Goal: Task Accomplishment & Management: Manage account settings

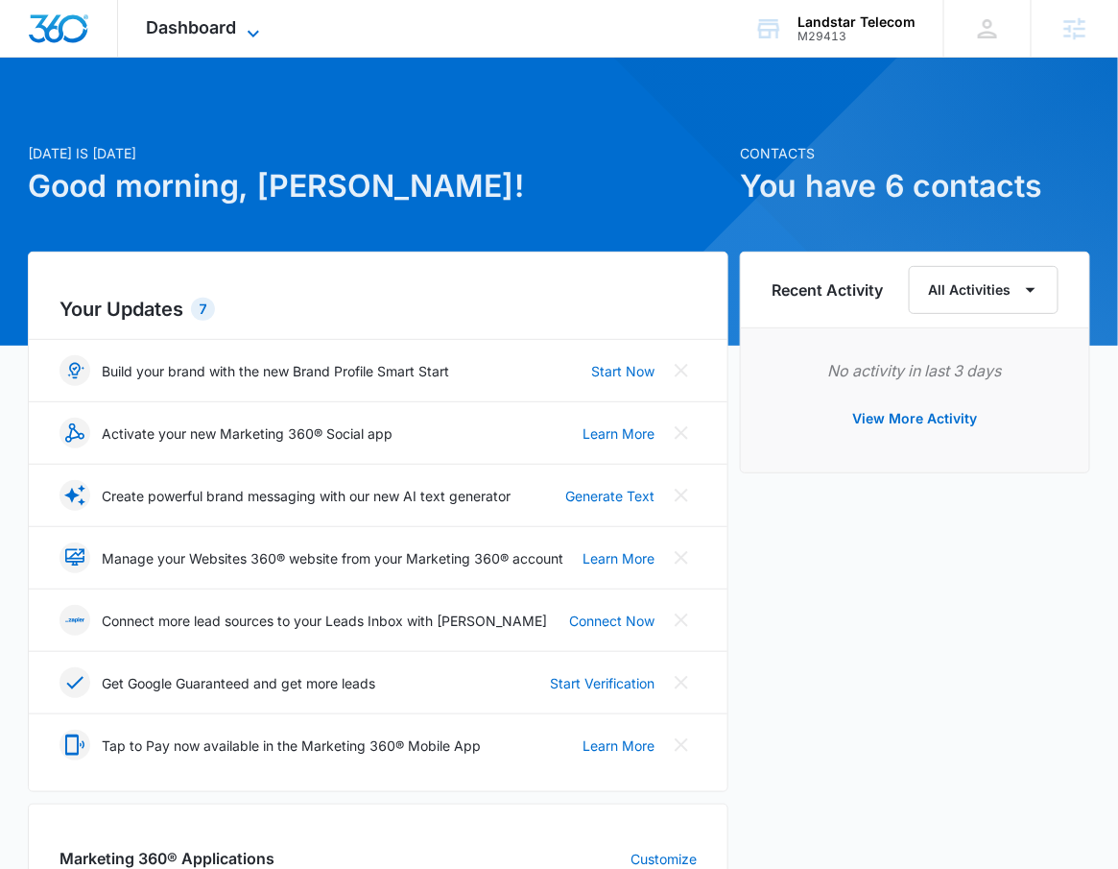
click at [227, 22] on span "Dashboard" at bounding box center [192, 27] width 90 height 20
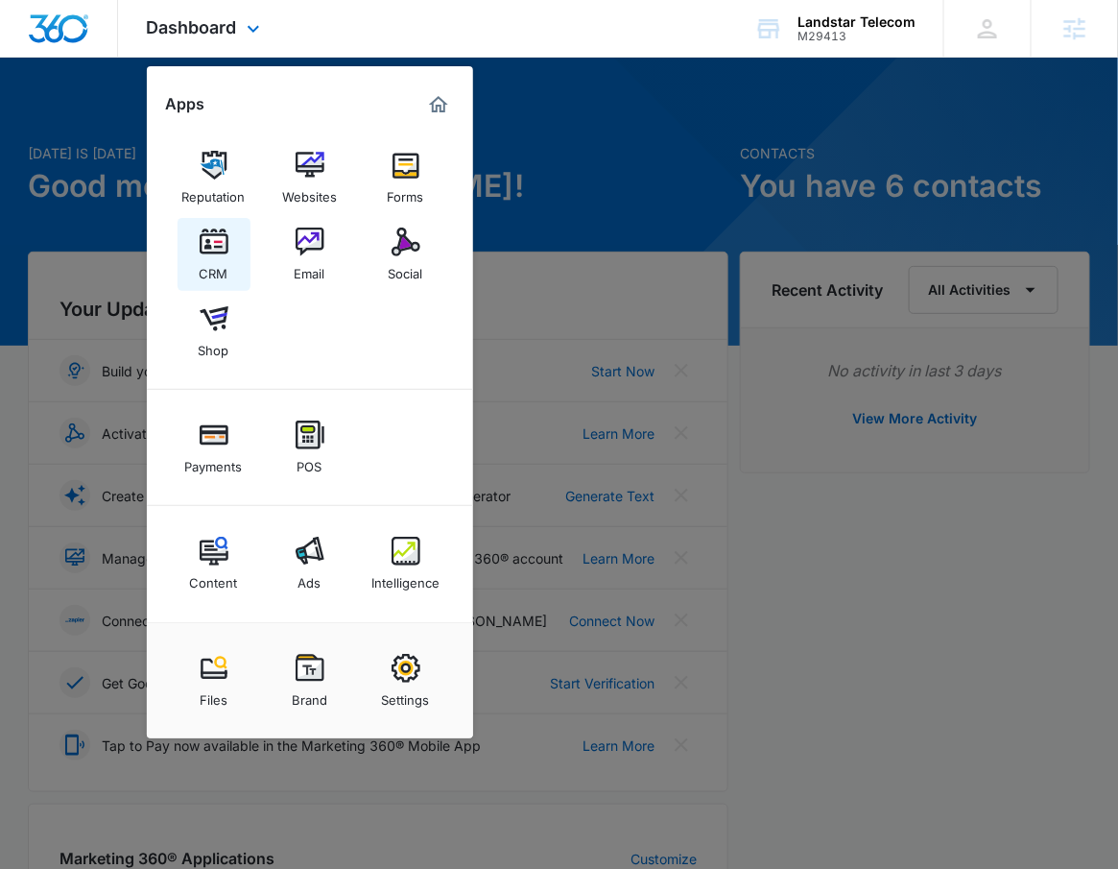
click at [215, 227] on img at bounding box center [214, 241] width 29 height 29
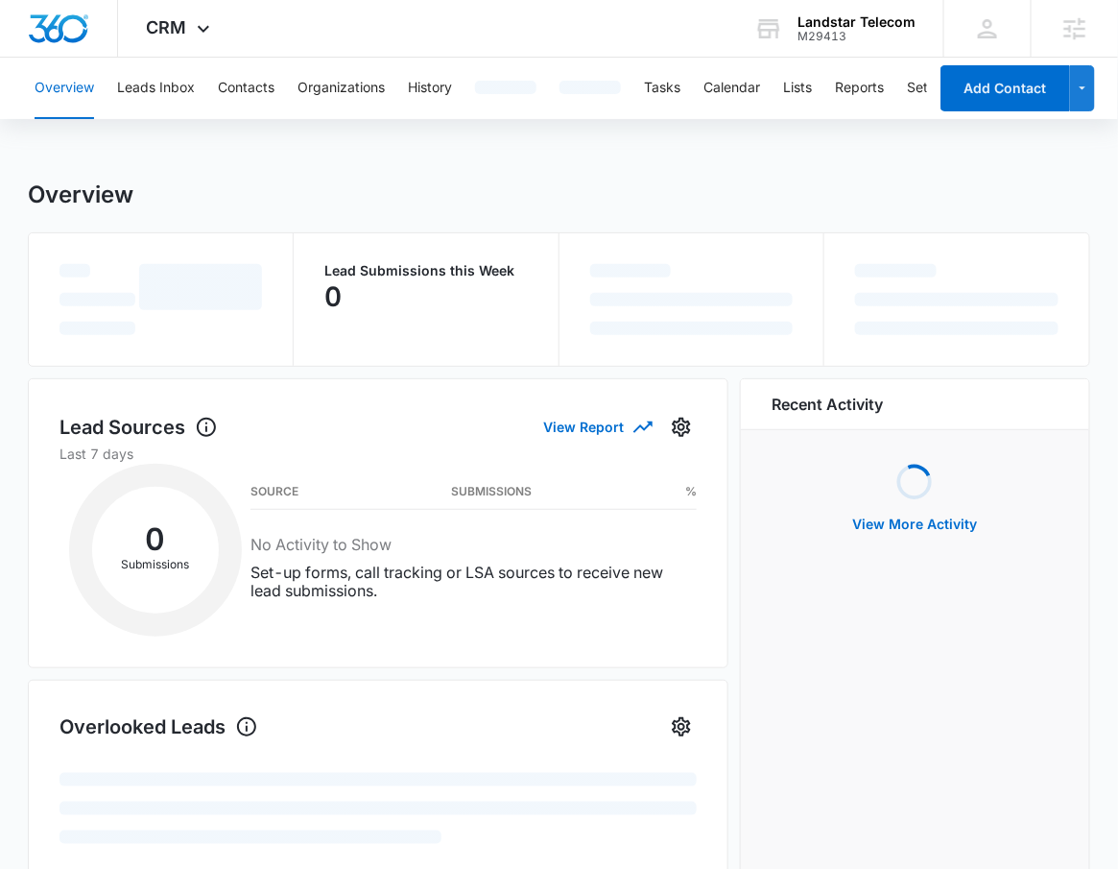
scroll to position [0, 44]
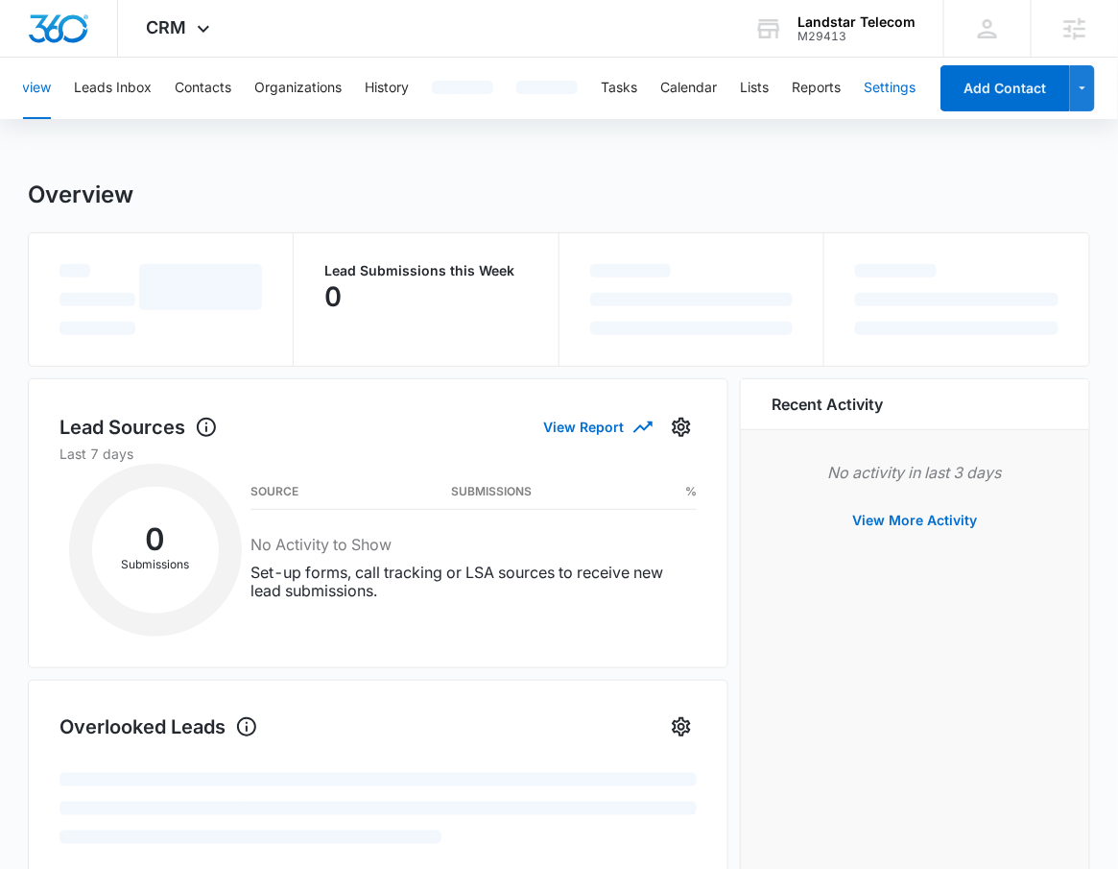
click at [910, 80] on button "Settings" at bounding box center [890, 88] width 52 height 61
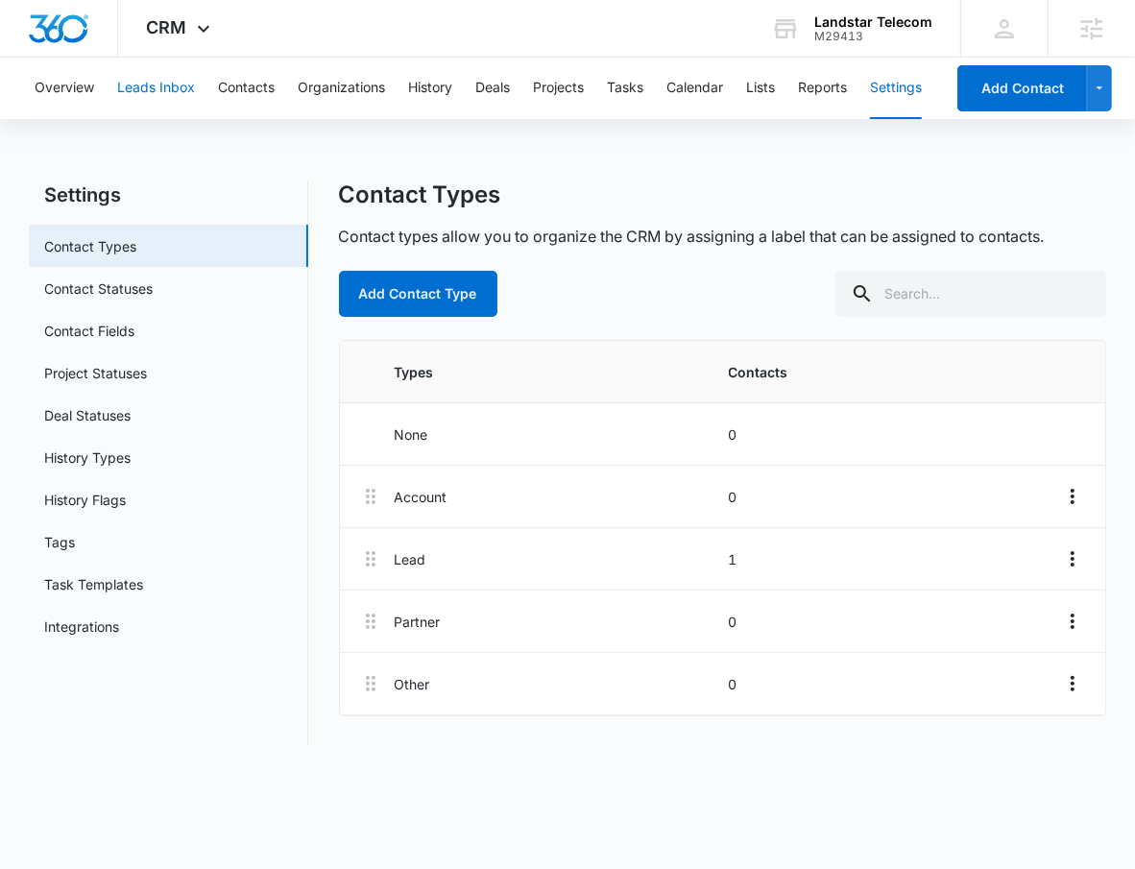
click at [185, 82] on button "Leads Inbox" at bounding box center [156, 88] width 78 height 61
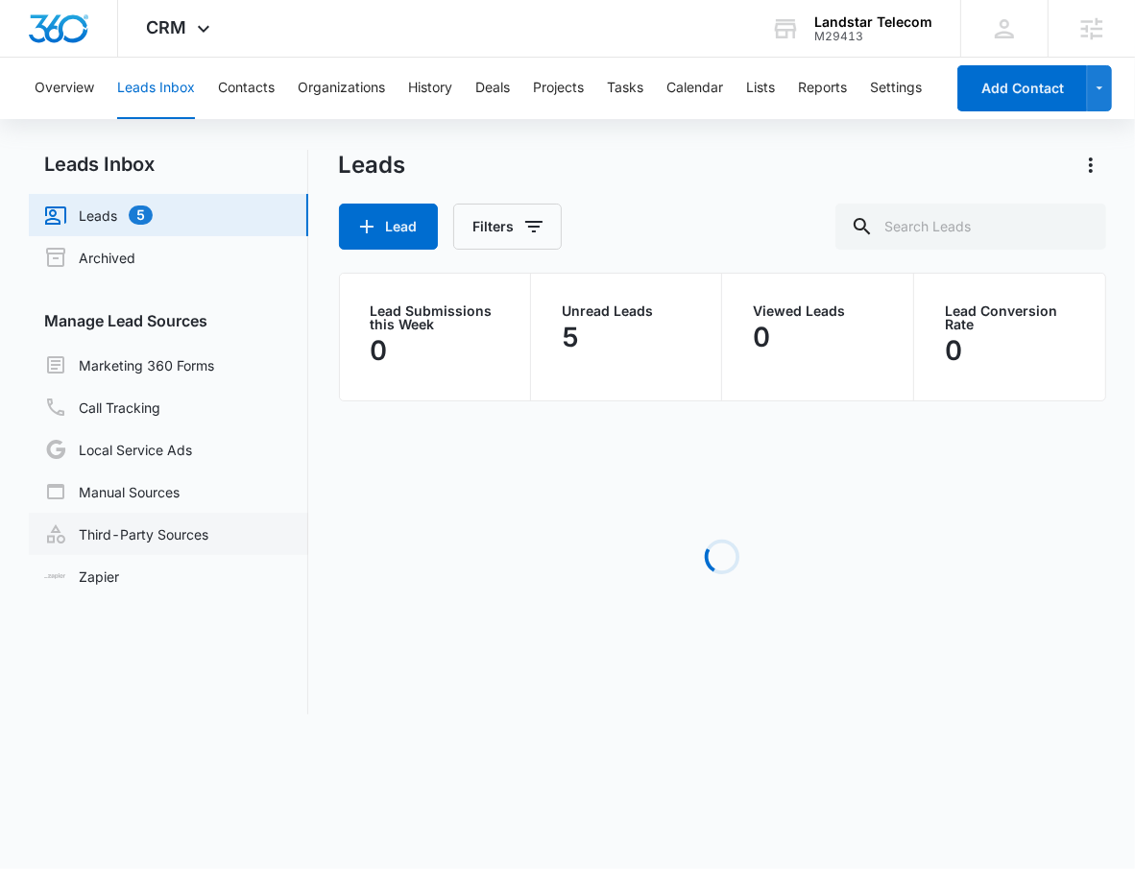
click at [166, 540] on link "Third-Party Sources" at bounding box center [126, 533] width 164 height 23
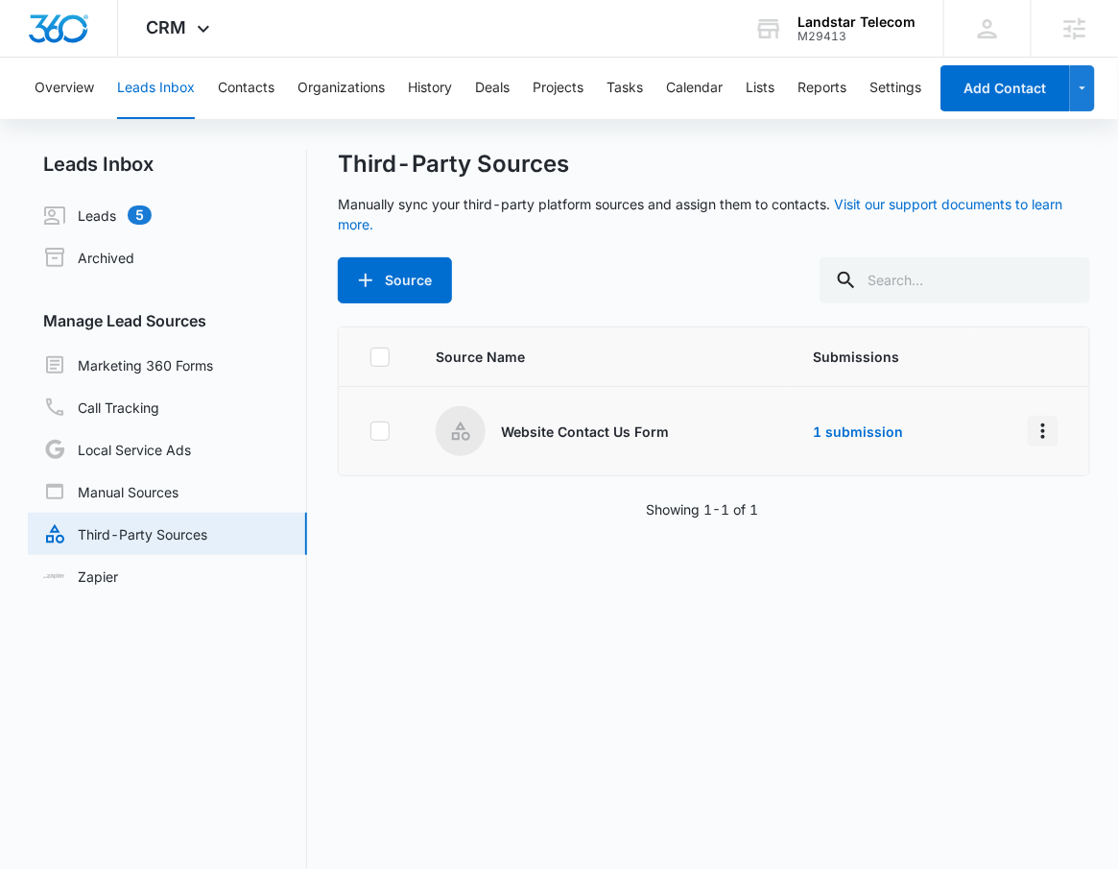
click at [1041, 423] on icon "Overflow Menu" at bounding box center [1043, 430] width 4 height 15
click at [960, 506] on div "Edit" at bounding box center [941, 512] width 108 height 13
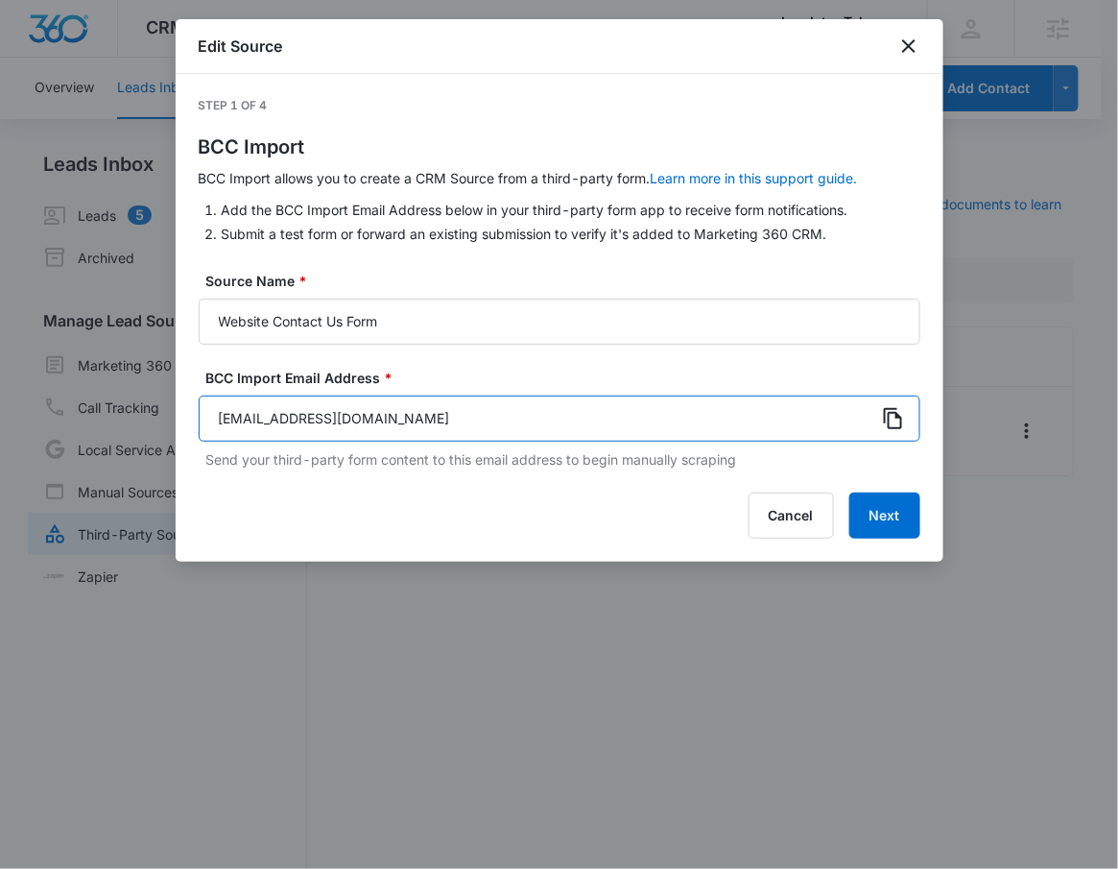
click at [868, 420] on input "[EMAIL_ADDRESS][DOMAIN_NAME]" at bounding box center [560, 418] width 722 height 46
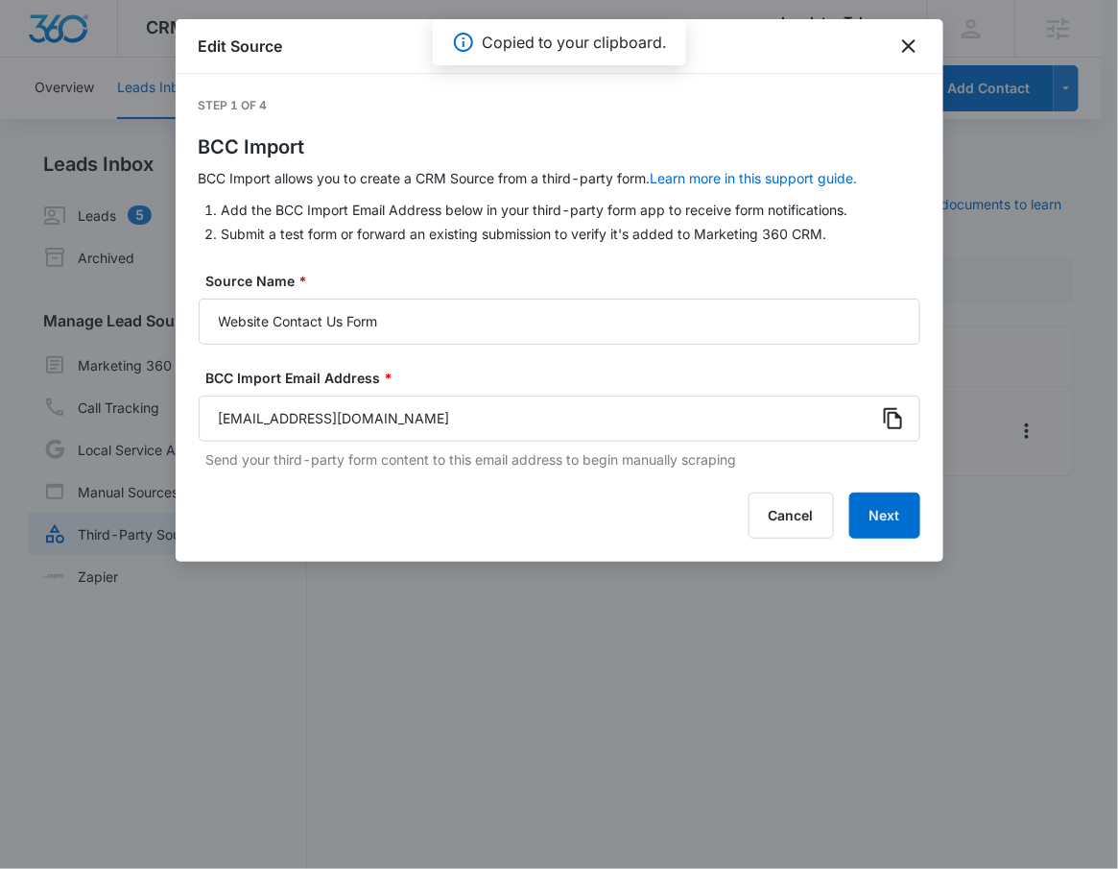
click at [889, 420] on icon at bounding box center [893, 418] width 18 height 21
click at [864, 509] on button "Next" at bounding box center [884, 515] width 71 height 46
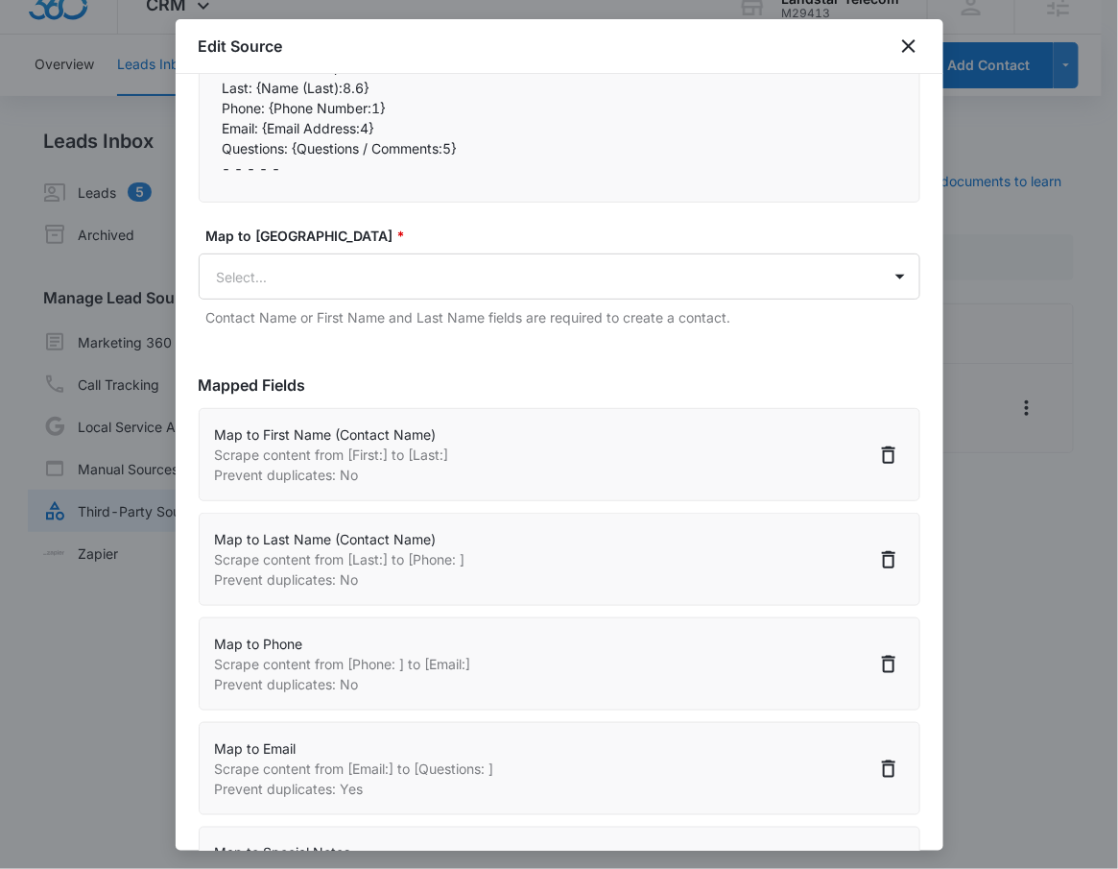
scroll to position [394, 0]
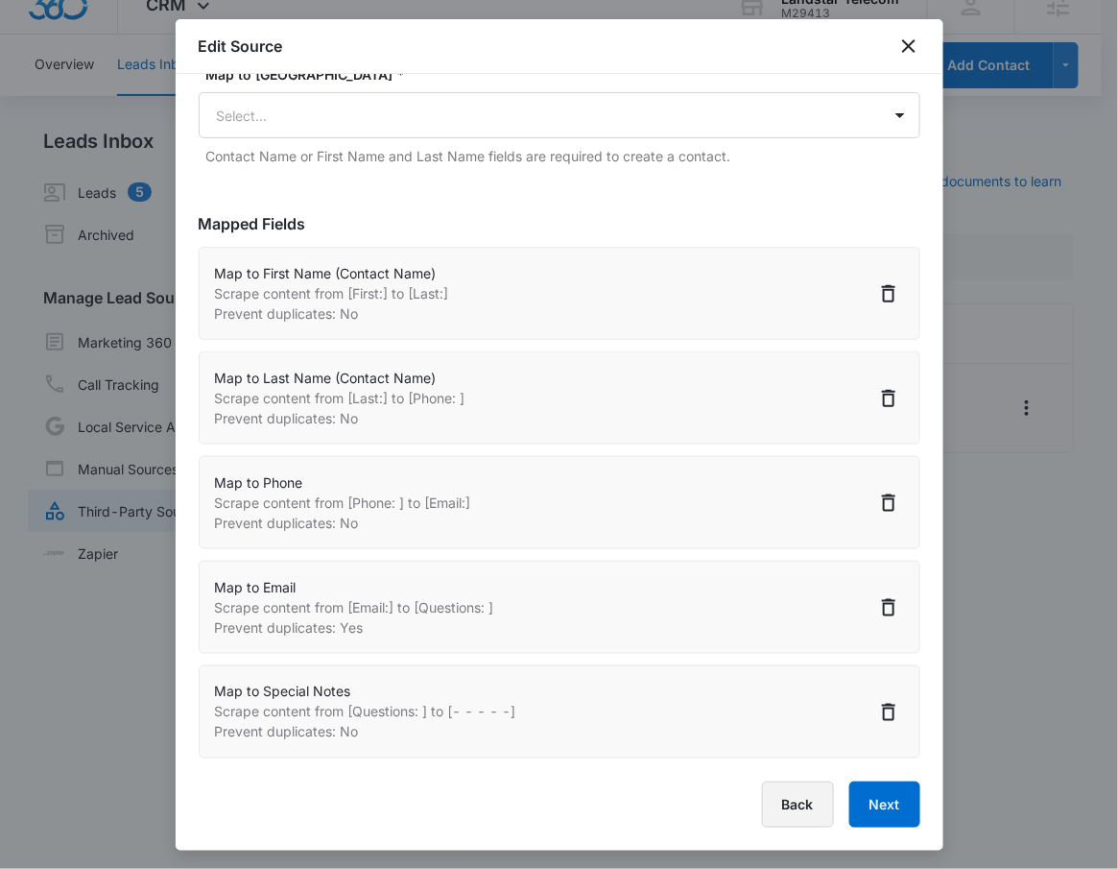
click at [780, 794] on button "Back" at bounding box center [798, 804] width 72 height 46
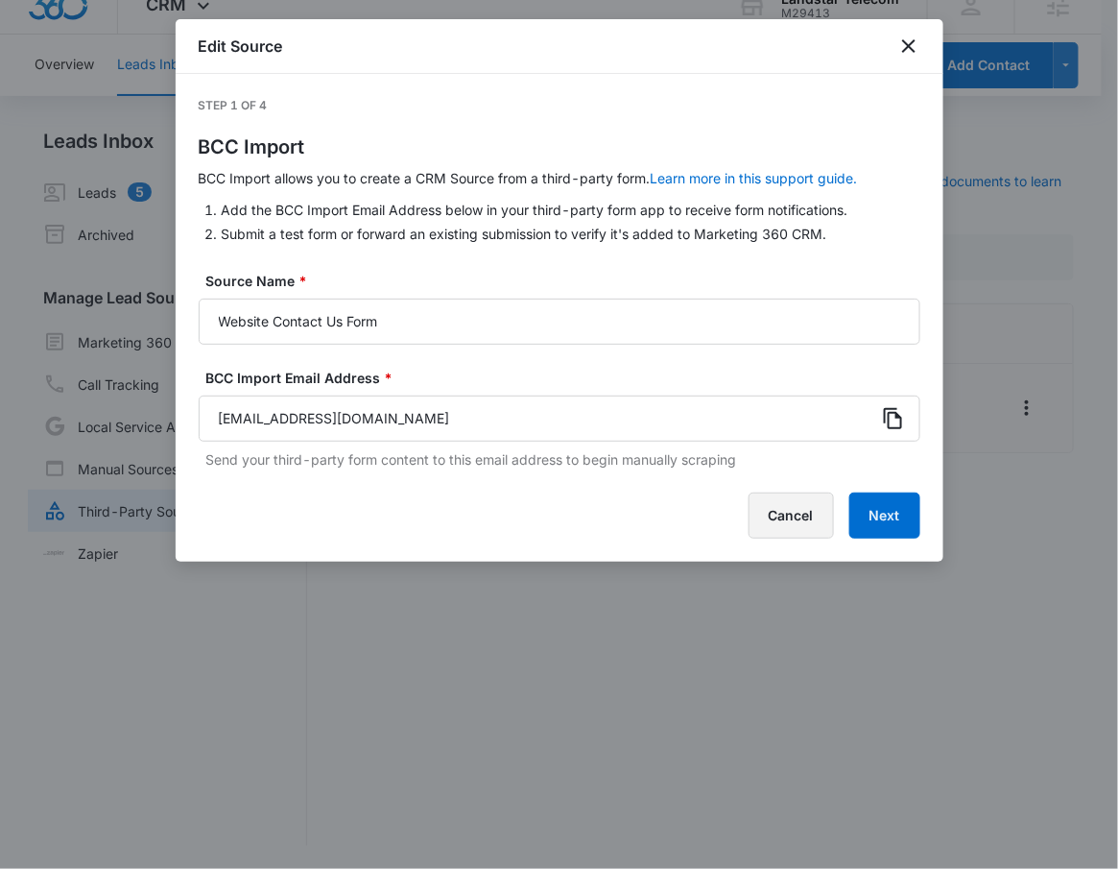
click at [780, 519] on button "Cancel" at bounding box center [791, 515] width 85 height 46
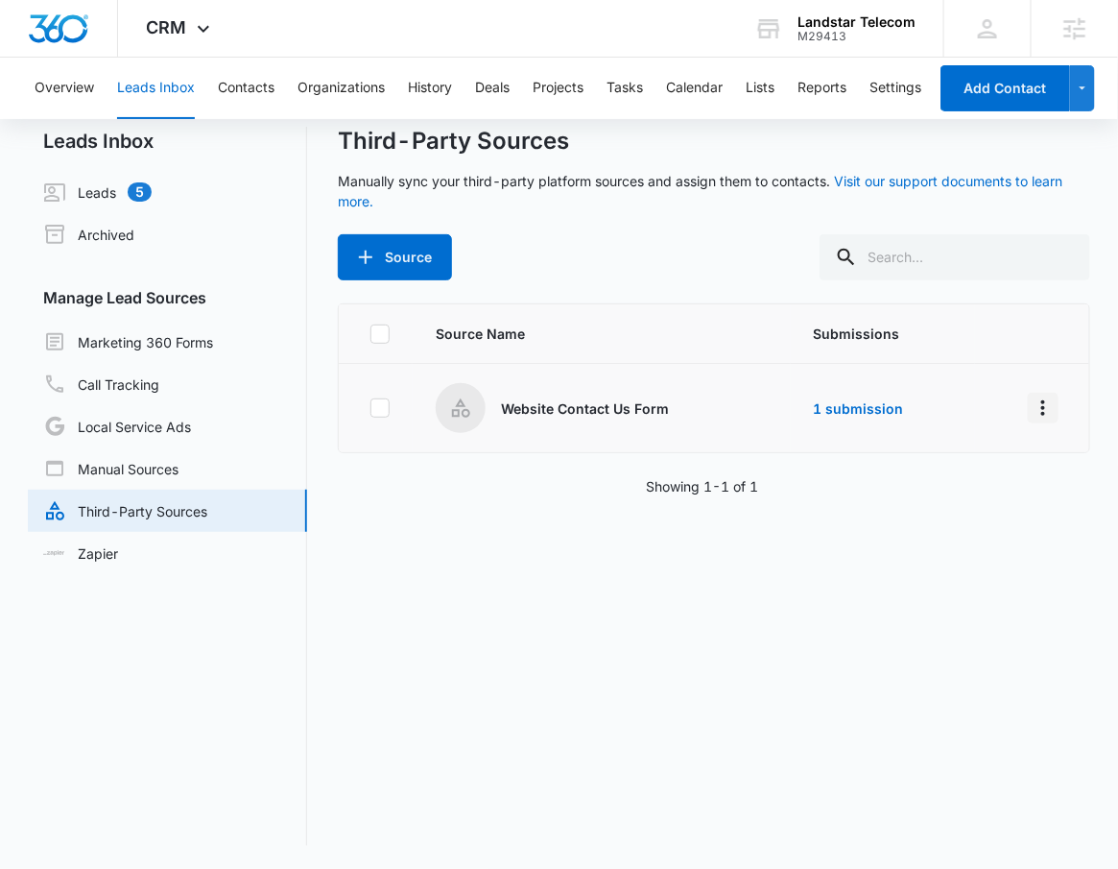
click at [1032, 413] on icon "Overflow Menu" at bounding box center [1043, 407] width 23 height 23
click at [979, 544] on div "Reset Source" at bounding box center [941, 546] width 108 height 13
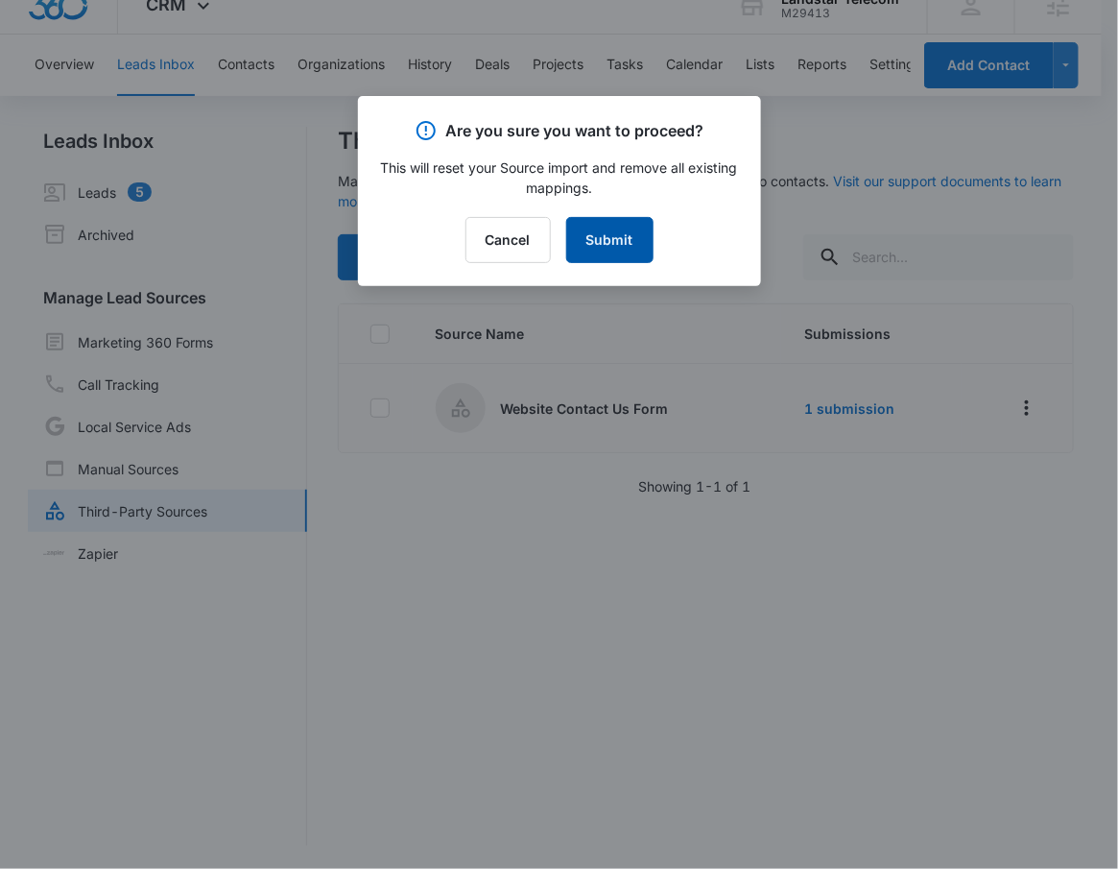
click at [634, 237] on button "Submit" at bounding box center [609, 240] width 87 height 46
